Goal: Transaction & Acquisition: Purchase product/service

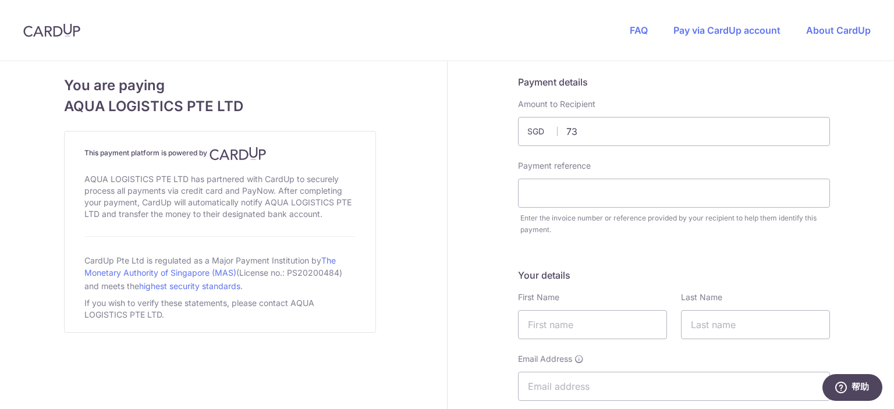
type input "7"
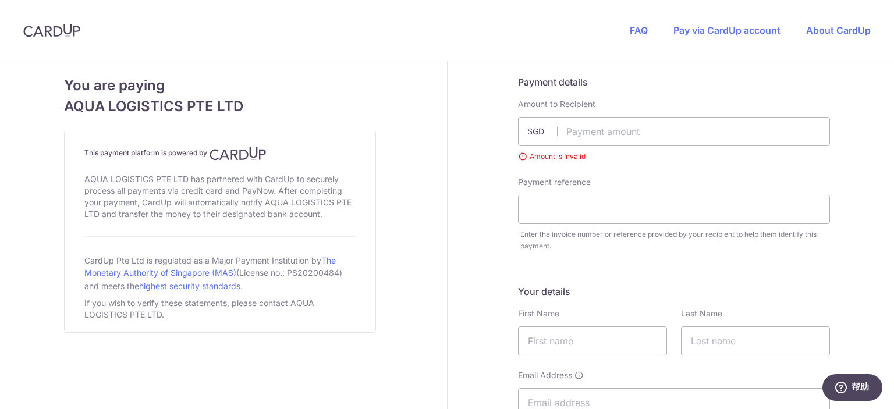
drag, startPoint x: 547, startPoint y: 126, endPoint x: 541, endPoint y: 126, distance: 6.4
click at [545, 126] on span "SGD" at bounding box center [542, 132] width 30 height 12
click at [535, 132] on span "SGD" at bounding box center [542, 132] width 30 height 12
drag, startPoint x: 537, startPoint y: 131, endPoint x: 457, endPoint y: 115, distance: 81.8
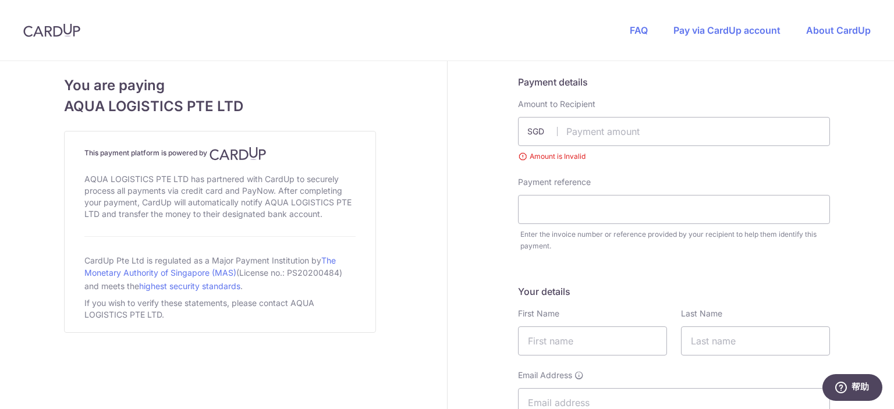
click at [602, 181] on div "Payment reference" at bounding box center [674, 200] width 312 height 48
drag, startPoint x: 591, startPoint y: 137, endPoint x: 598, endPoint y: 136, distance: 6.4
click at [597, 136] on input "text" at bounding box center [674, 131] width 312 height 29
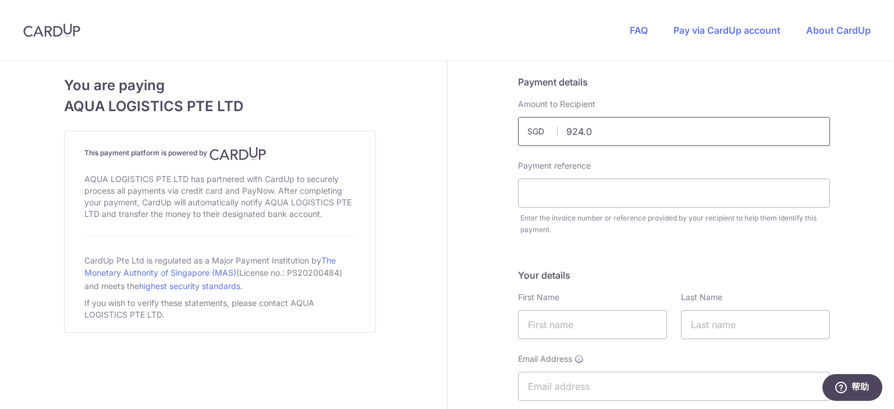
type input "924.00"
click at [556, 188] on input "text" at bounding box center [674, 193] width 312 height 29
type input "p"
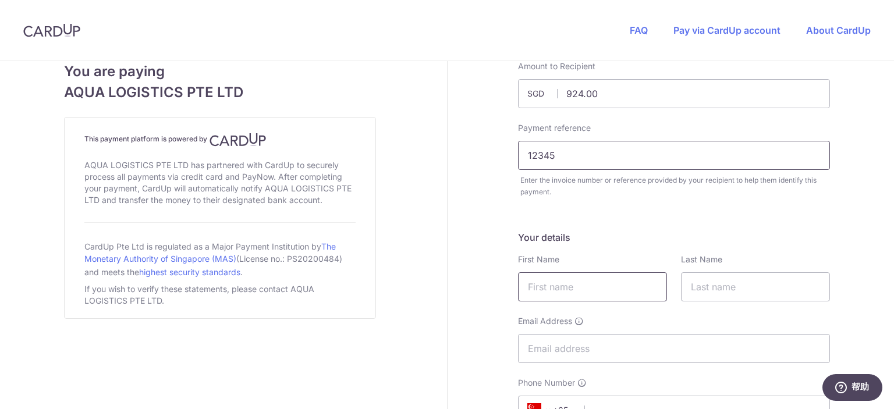
scroll to position [116, 0]
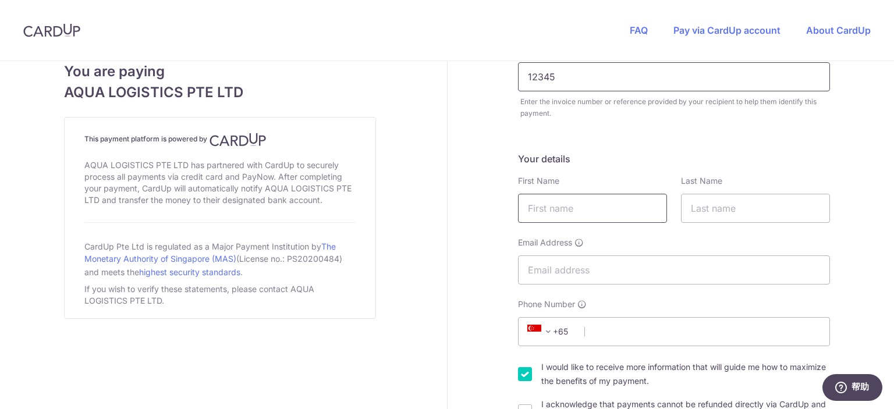
type input "12345"
click at [588, 197] on input "text" at bounding box center [592, 208] width 149 height 29
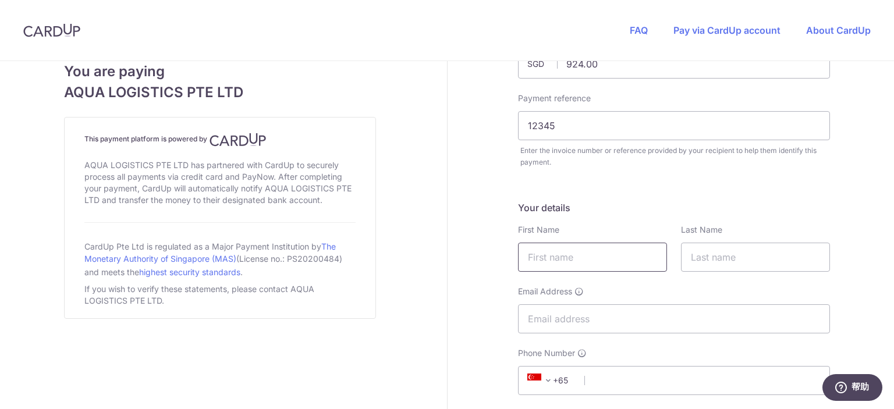
scroll to position [0, 0]
